Goal: Task Accomplishment & Management: Use online tool/utility

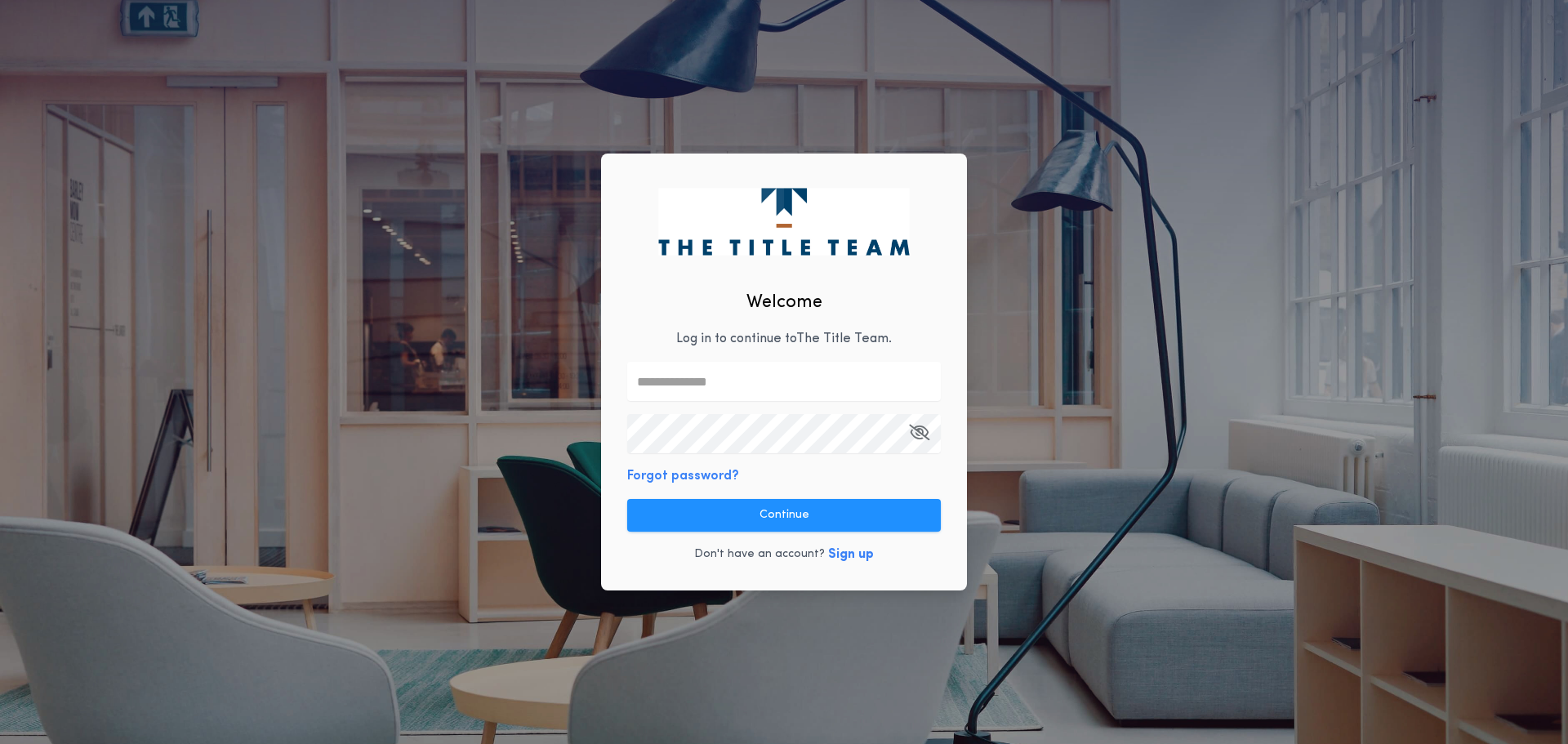
click at [836, 371] on input "text" at bounding box center [784, 381] width 313 height 39
type input "**********"
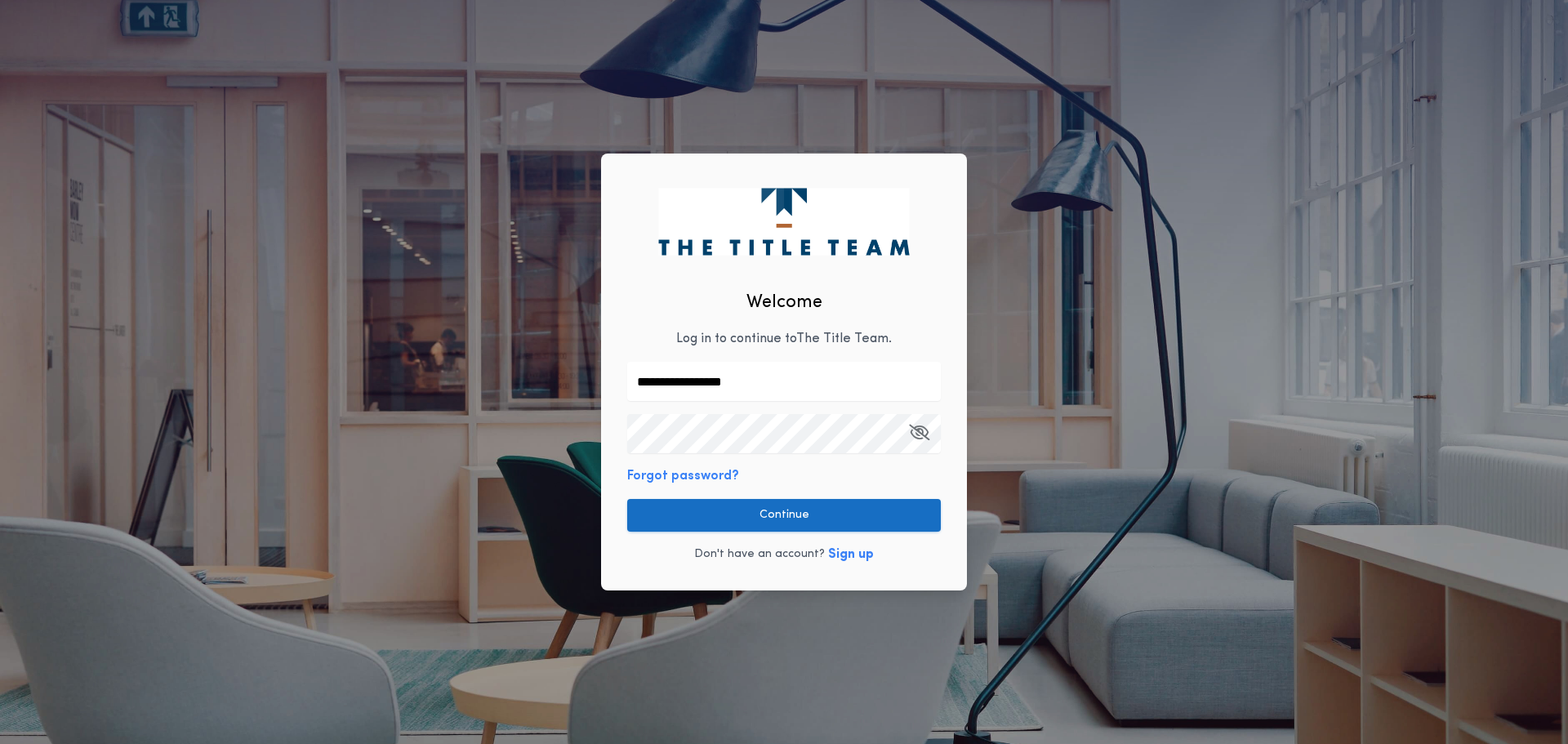
click at [758, 515] on button "Continue" at bounding box center [784, 515] width 313 height 32
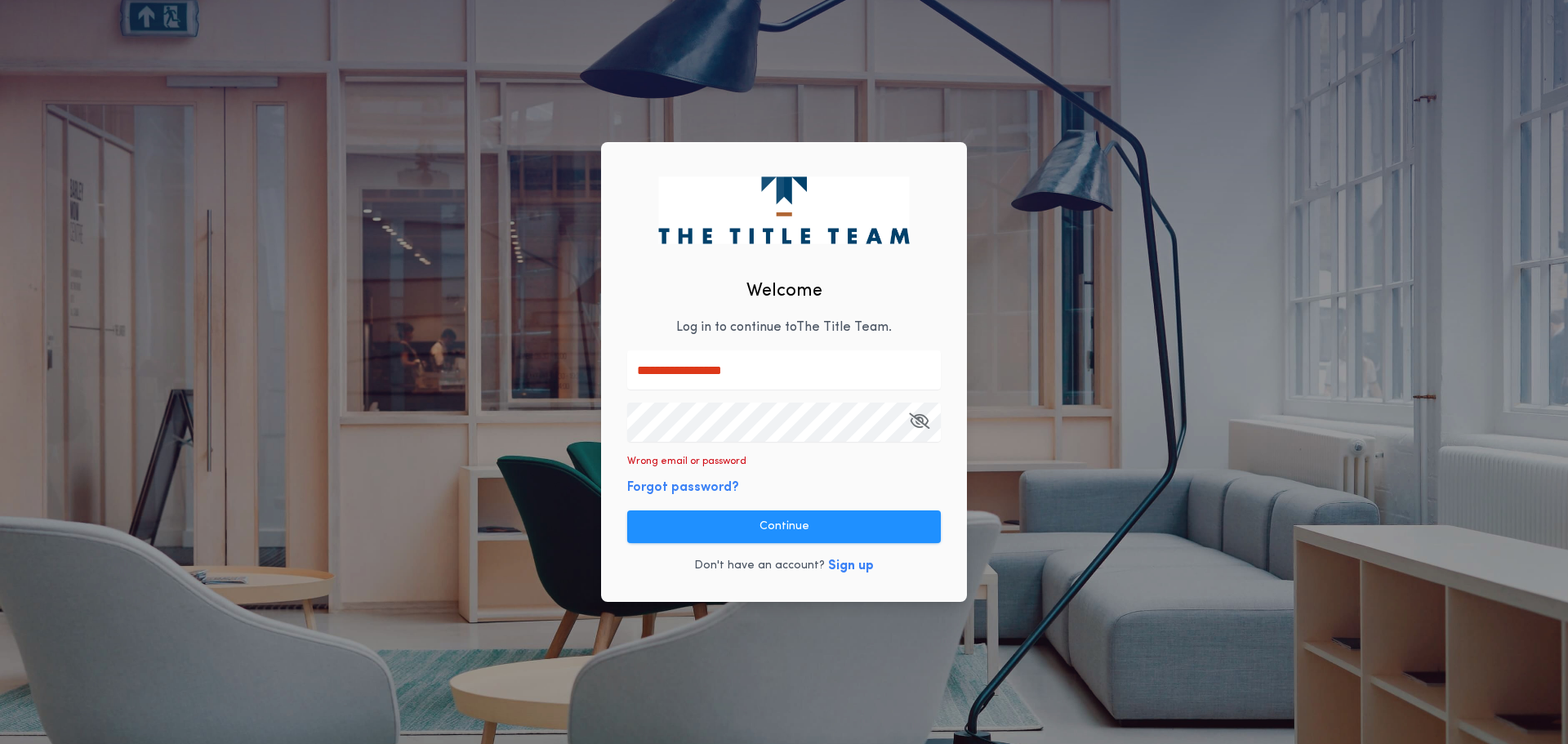
click at [919, 421] on icon "button" at bounding box center [919, 421] width 21 height 1
click at [873, 525] on button "Continue" at bounding box center [784, 527] width 313 height 32
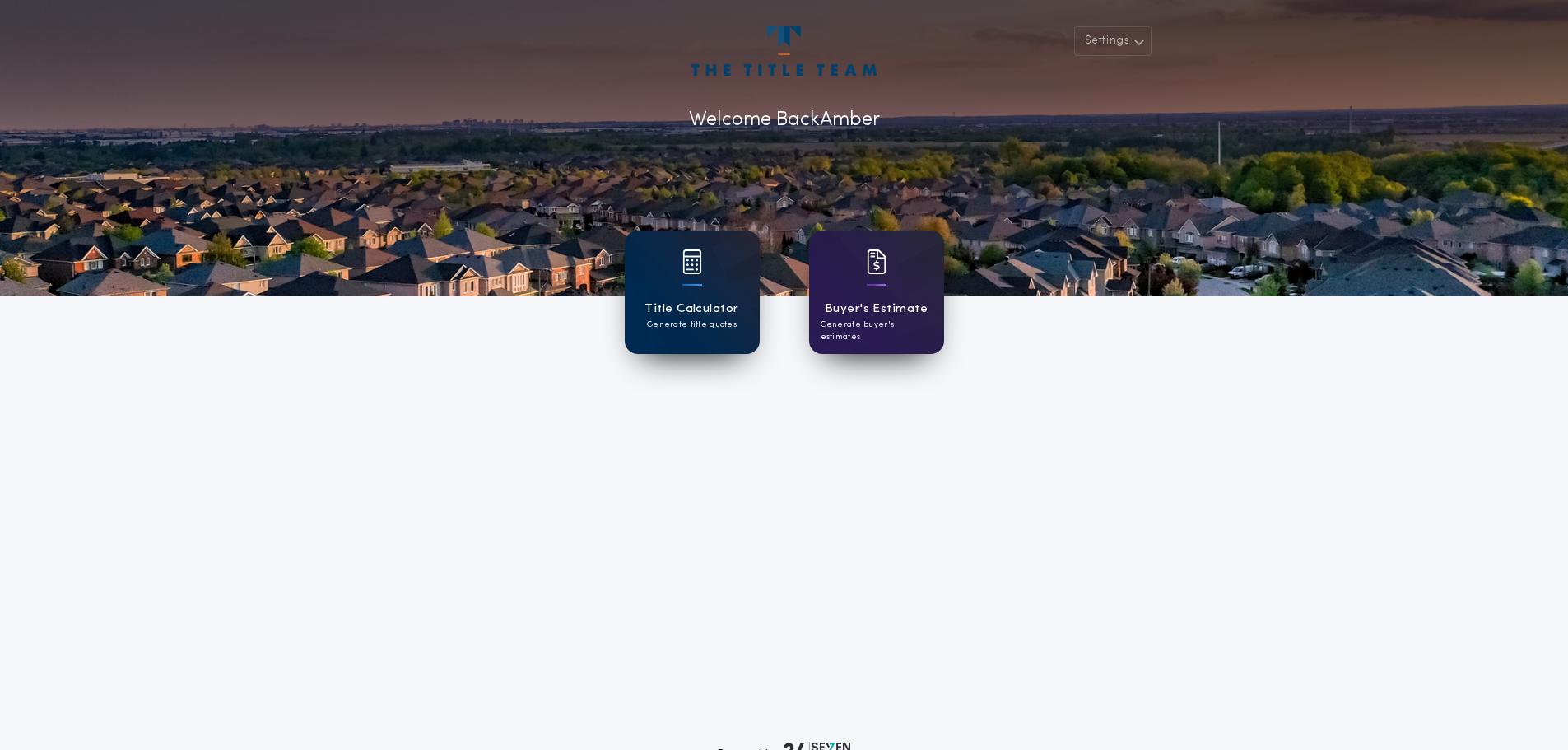
click at [671, 308] on h1 "Title Calculator" at bounding box center [691, 309] width 94 height 19
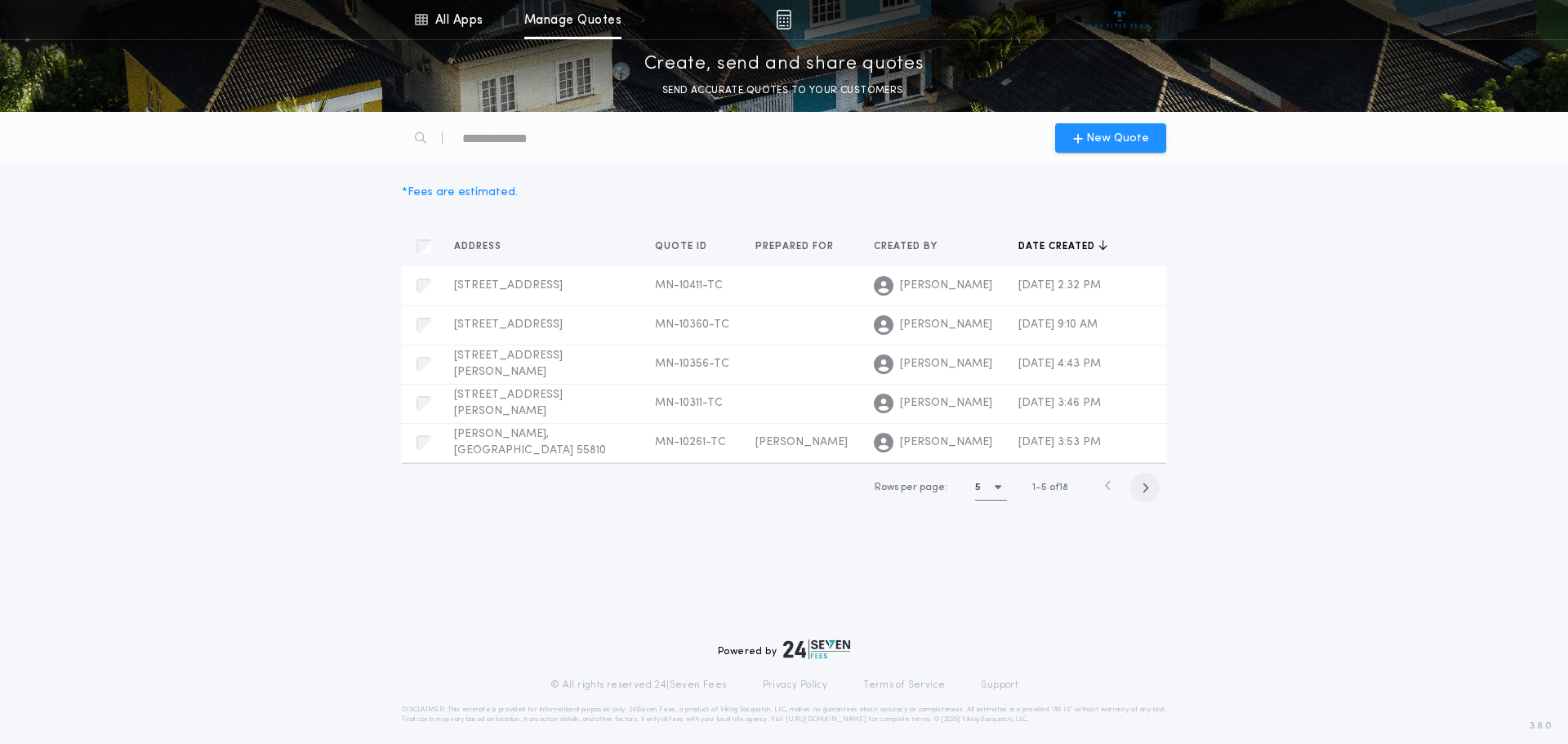
click at [1147, 487] on icon "button" at bounding box center [1145, 488] width 7 height 13
click at [1108, 494] on span "button" at bounding box center [1108, 487] width 30 height 30
click at [1109, 144] on span "New Quote" at bounding box center [1117, 138] width 63 height 17
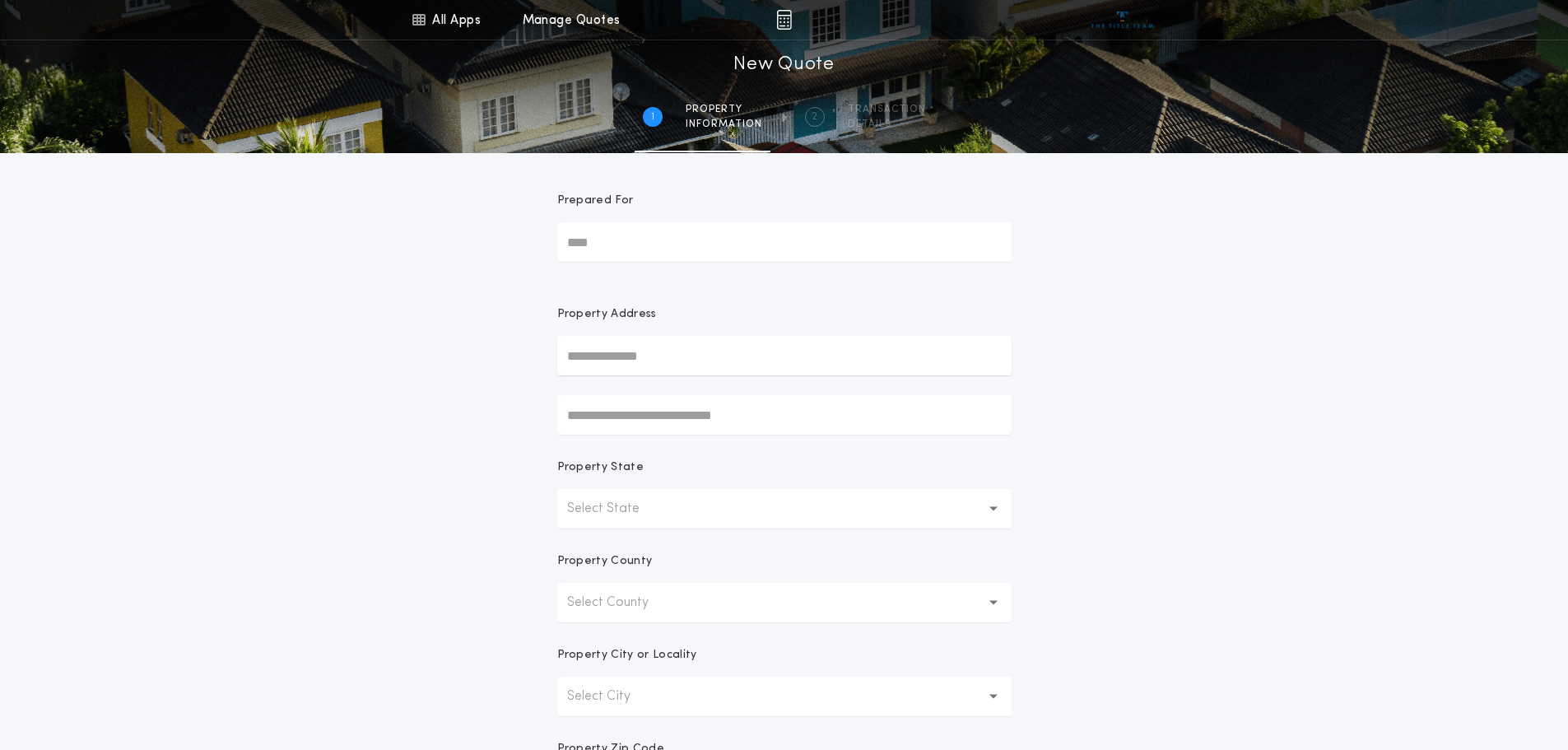
click at [745, 248] on input "Prepared For" at bounding box center [784, 242] width 454 height 40
type input "********"
click at [844, 394] on button "[STREET_ADDRESS]" at bounding box center [784, 388] width 454 height 24
type input "**********"
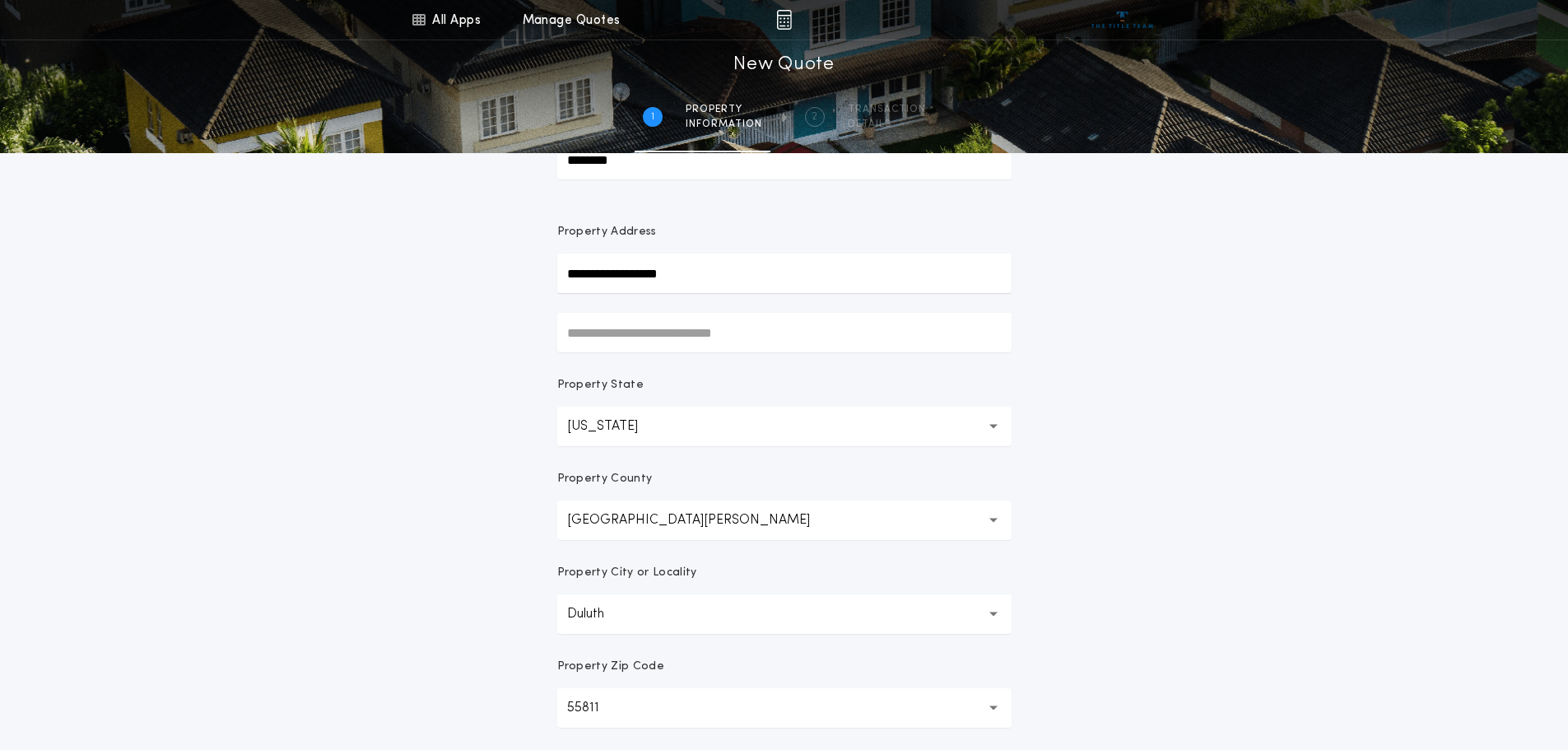
scroll to position [247, 0]
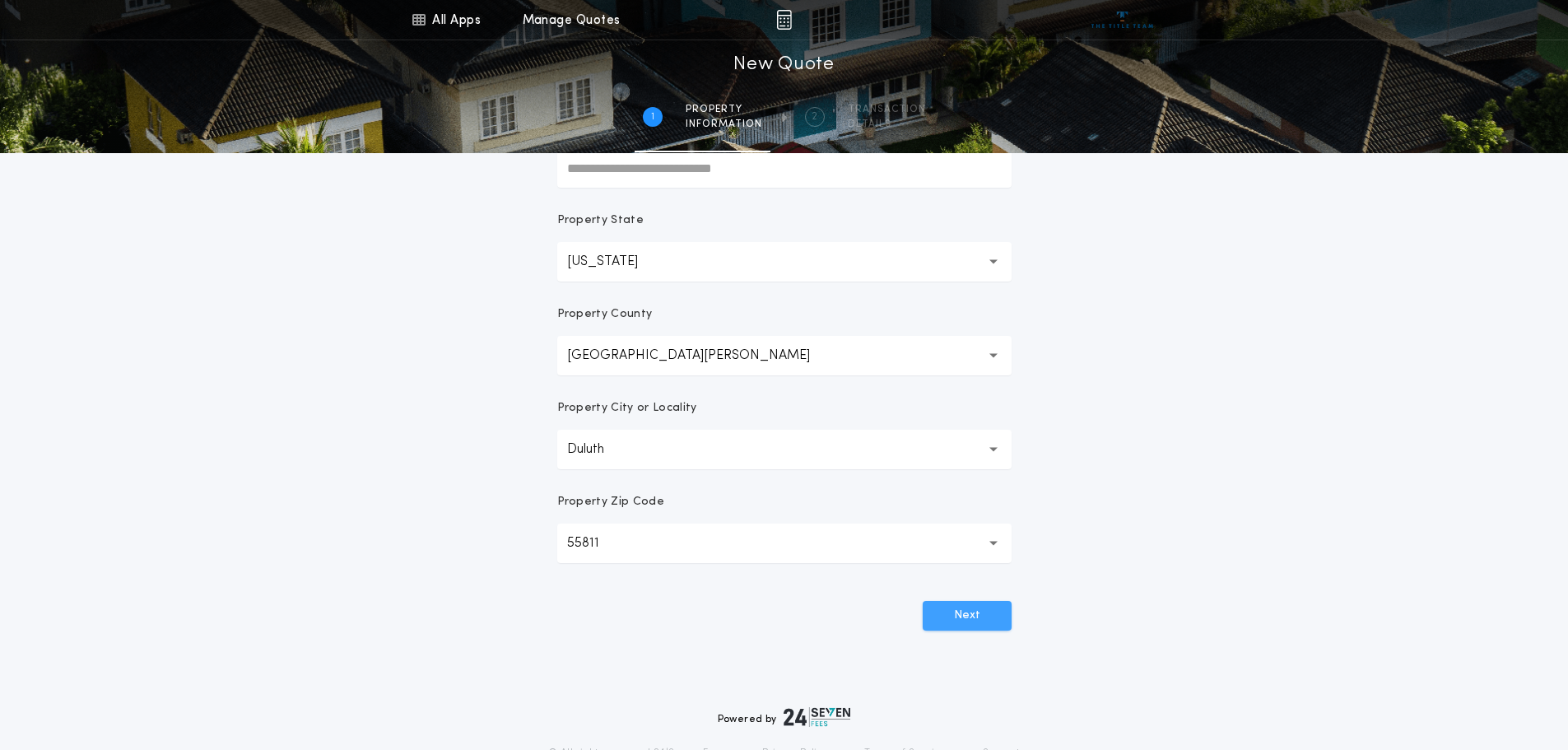
click at [988, 620] on button "Next" at bounding box center [967, 615] width 89 height 30
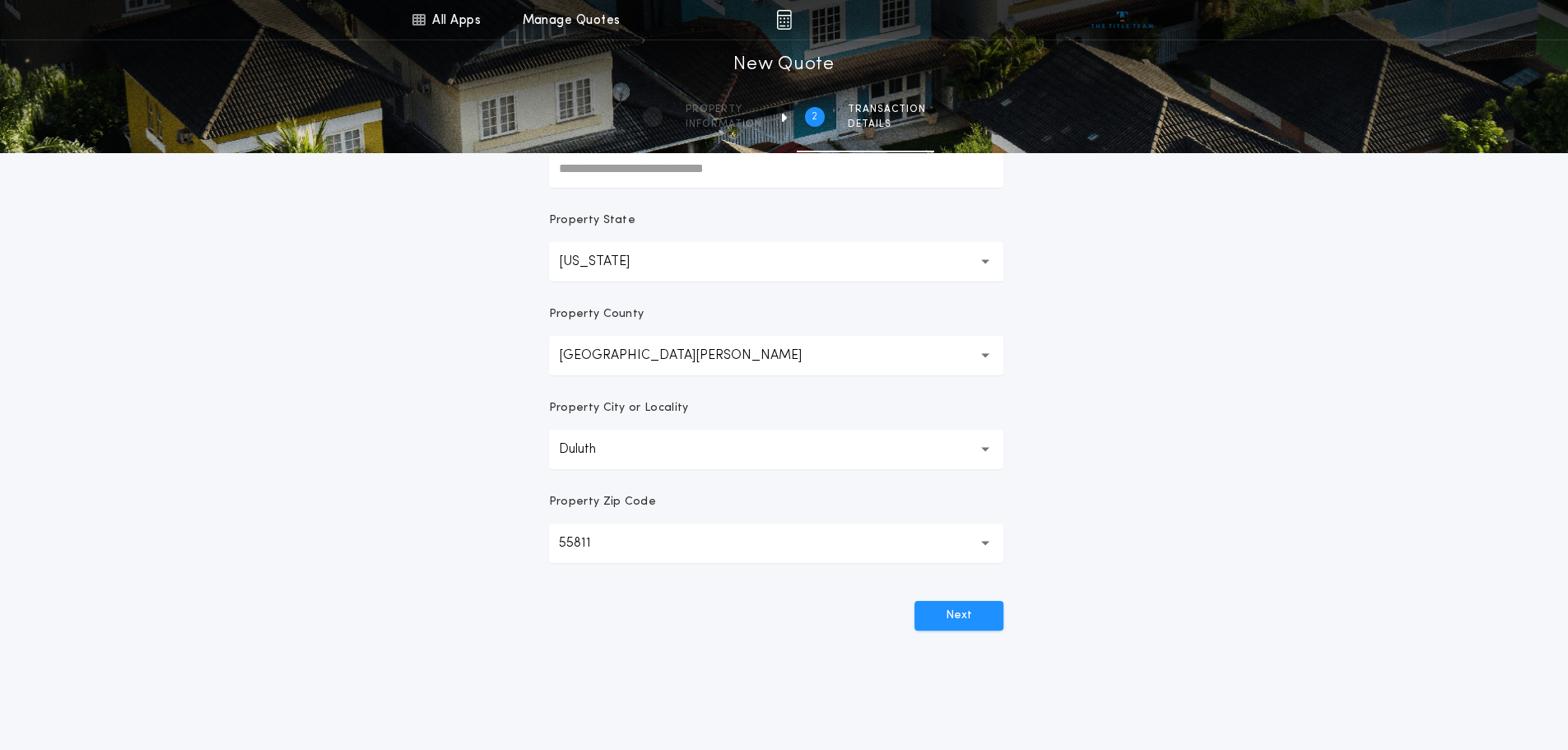
scroll to position [0, 0]
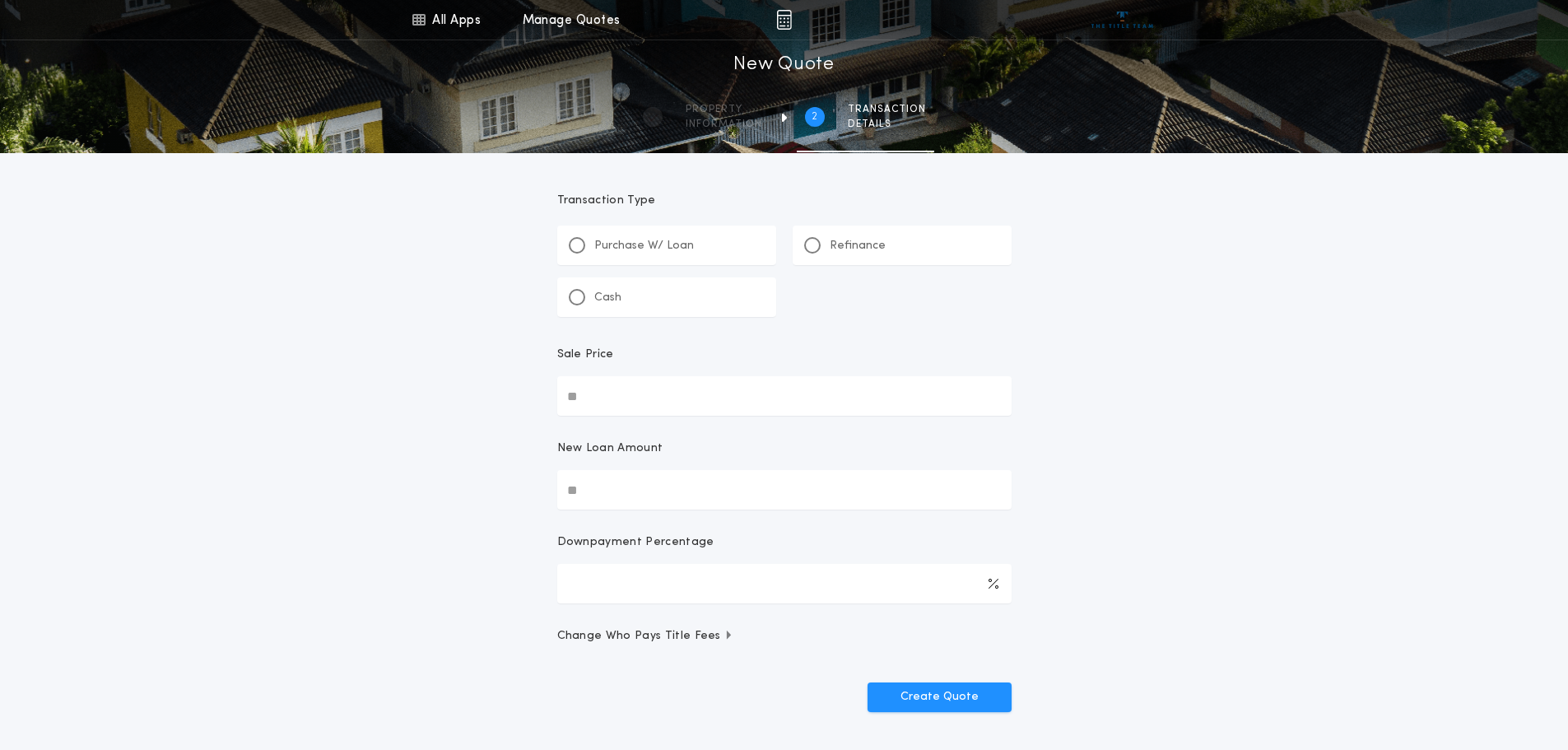
click at [835, 248] on p "Refinance" at bounding box center [858, 246] width 56 height 16
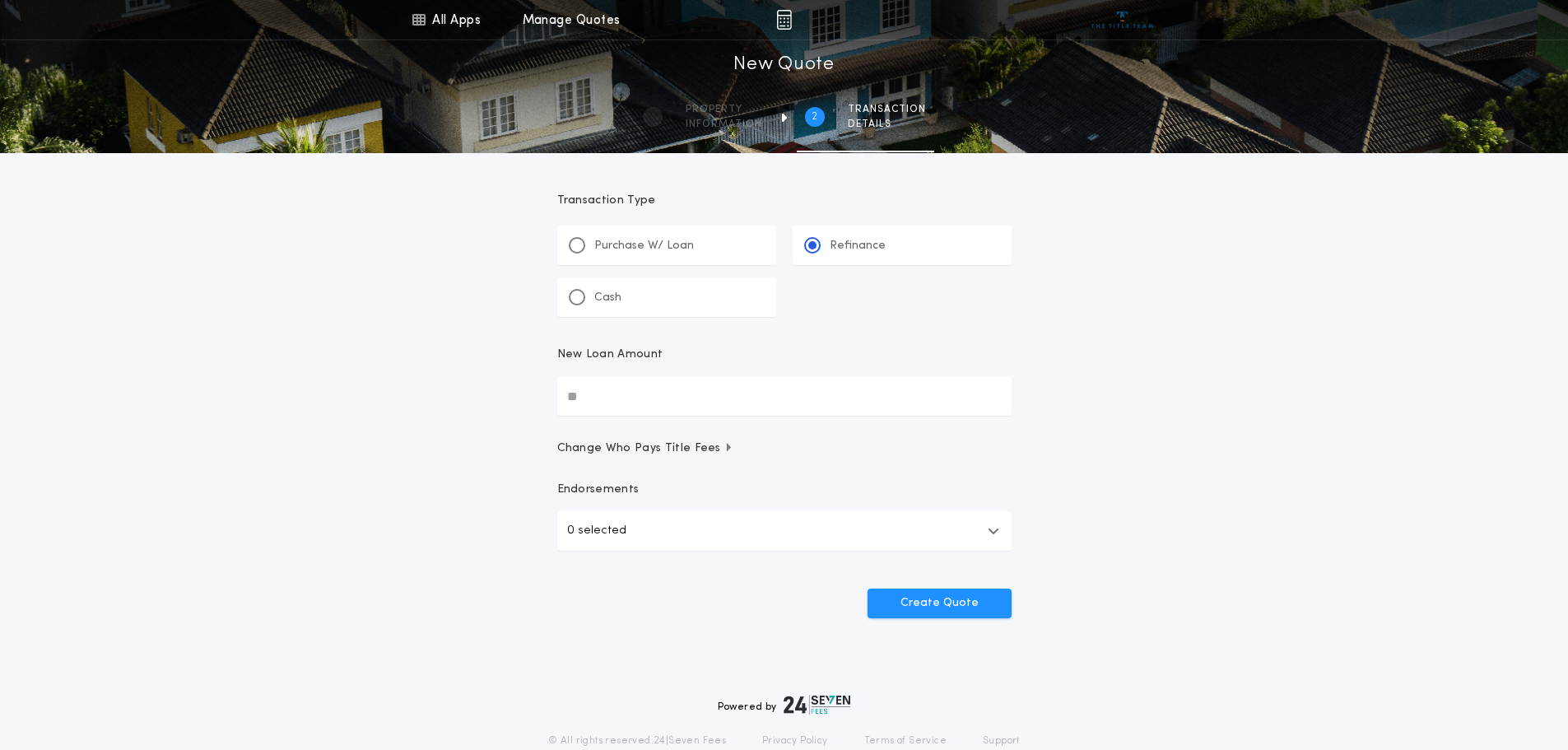
click at [614, 401] on input "New Loan Amount" at bounding box center [784, 396] width 454 height 40
type input "********"
drag, startPoint x: 958, startPoint y: 603, endPoint x: 849, endPoint y: 587, distance: 110.2
click at [958, 603] on button "Create Quote" at bounding box center [939, 603] width 144 height 30
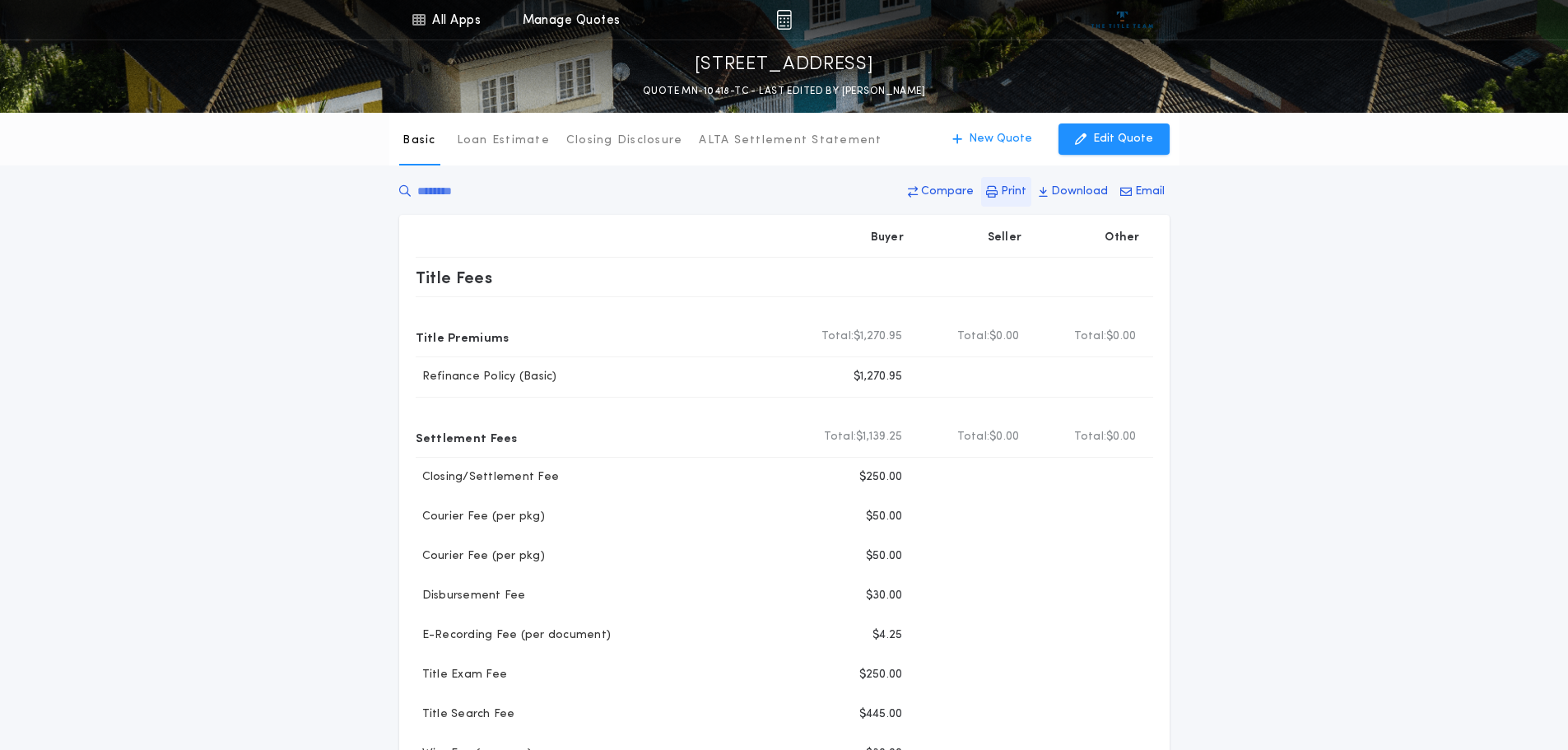
click at [1010, 186] on p "Print" at bounding box center [1013, 192] width 25 height 16
